Goal: Browse casually: Explore the website without a specific task or goal

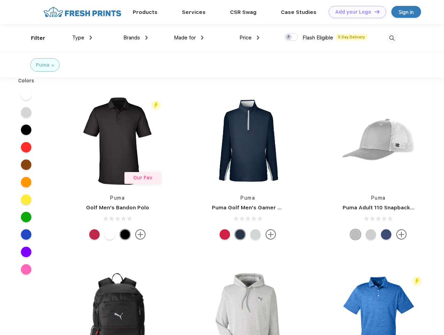
click at [355, 12] on link "Add your Logo Design Tool" at bounding box center [358, 12] width 58 height 12
click at [0, 0] on div "Design Tool" at bounding box center [0, 0] width 0 height 0
click at [374, 12] on link "Add your Logo Design Tool" at bounding box center [358, 12] width 58 height 12
click at [33, 38] on div "Filter" at bounding box center [38, 38] width 14 height 8
click at [82, 38] on span "Type" at bounding box center [78, 38] width 12 height 6
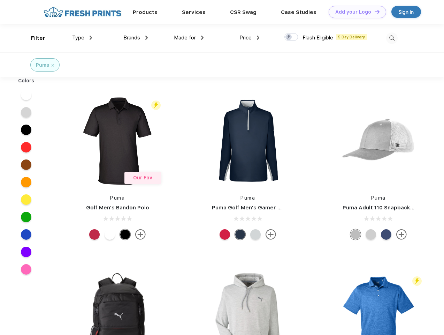
click at [136, 38] on span "Brands" at bounding box center [132, 38] width 17 height 6
click at [189, 38] on span "Made for" at bounding box center [185, 38] width 22 height 6
click at [250, 38] on span "Price" at bounding box center [246, 38] width 12 height 6
click at [292, 37] on div at bounding box center [292, 37] width 14 height 8
click at [289, 37] on input "checkbox" at bounding box center [287, 35] width 5 height 5
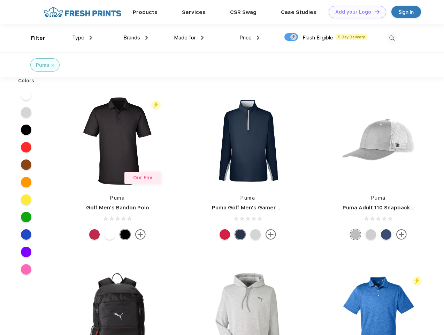
click at [392, 38] on img at bounding box center [393, 38] width 12 height 12
